Goal: Connect with others: Participate in discussion

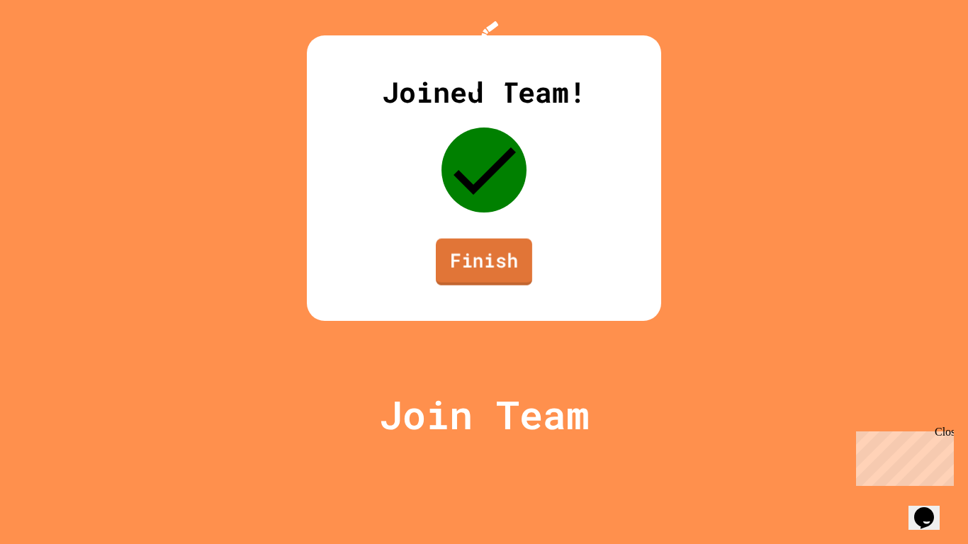
click at [479, 286] on link "Finish" at bounding box center [484, 262] width 96 height 47
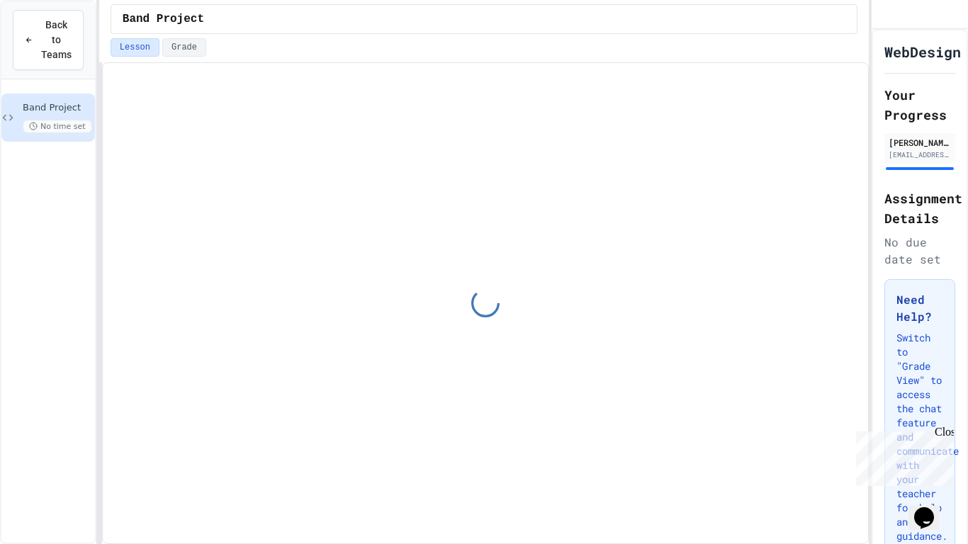
click at [493, 259] on div at bounding box center [485, 303] width 765 height 481
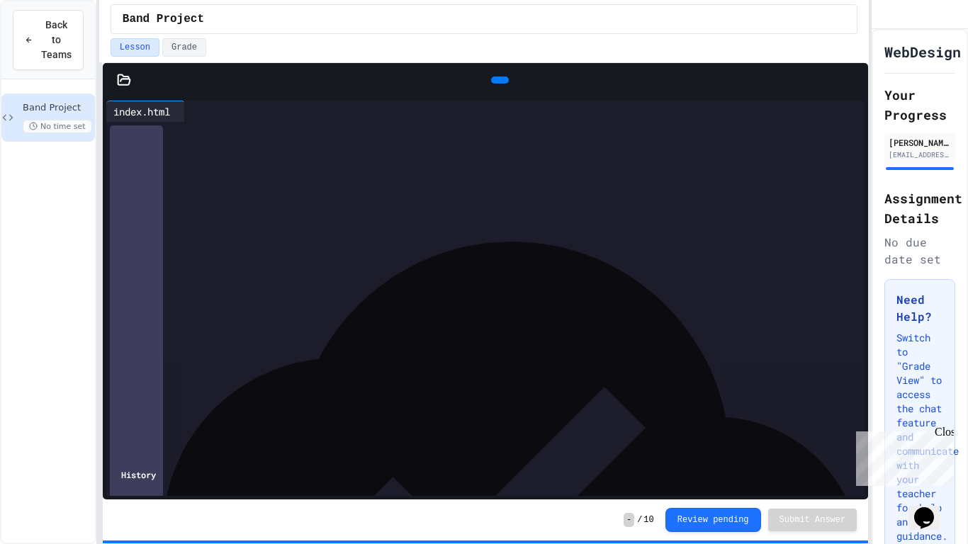
click at [59, 71] on div "Back to Teams" at bounding box center [48, 40] width 94 height 78
click at [59, 63] on button "Back to Teams" at bounding box center [48, 40] width 71 height 60
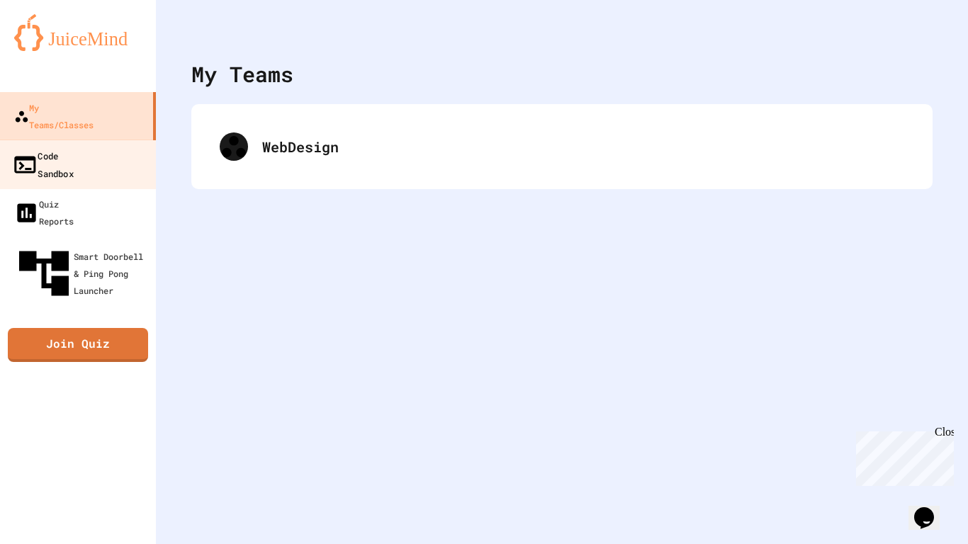
click at [74, 147] on div "Code Sandbox" at bounding box center [43, 164] width 62 height 35
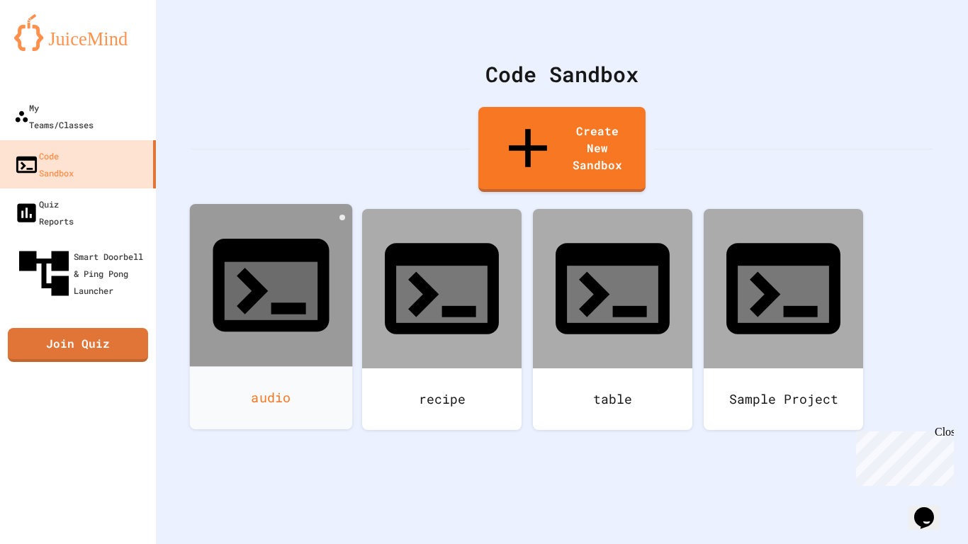
click at [266, 366] on div "audio" at bounding box center [271, 397] width 163 height 63
